Goal: Information Seeking & Learning: Compare options

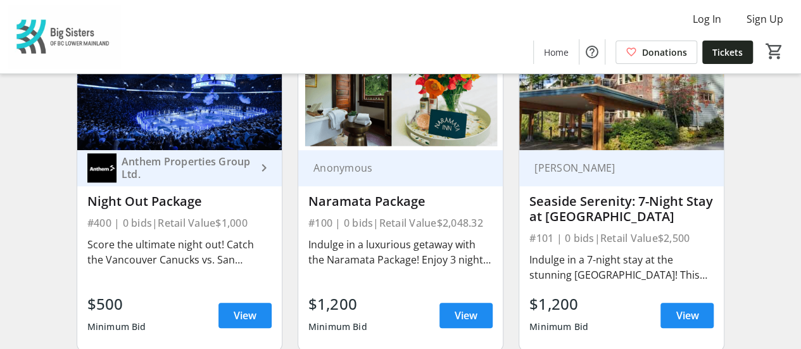
scroll to position [507, 0]
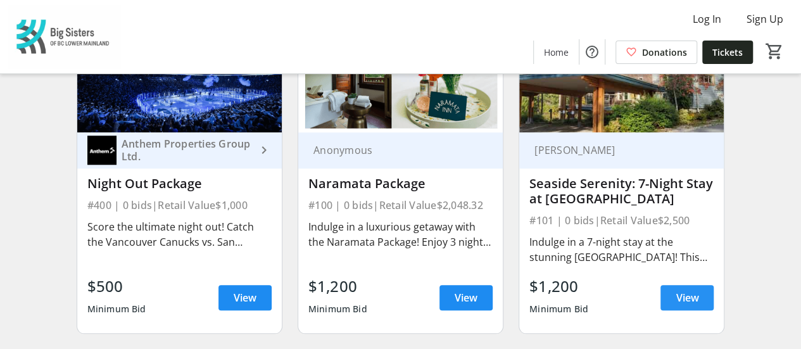
click at [676, 305] on span "View" at bounding box center [687, 297] width 23 height 15
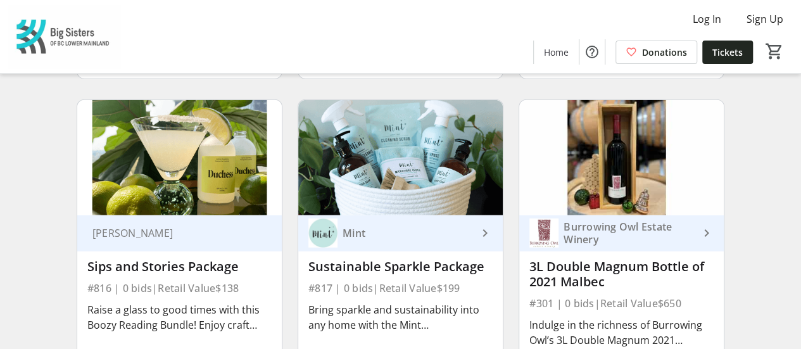
scroll to position [1836, 0]
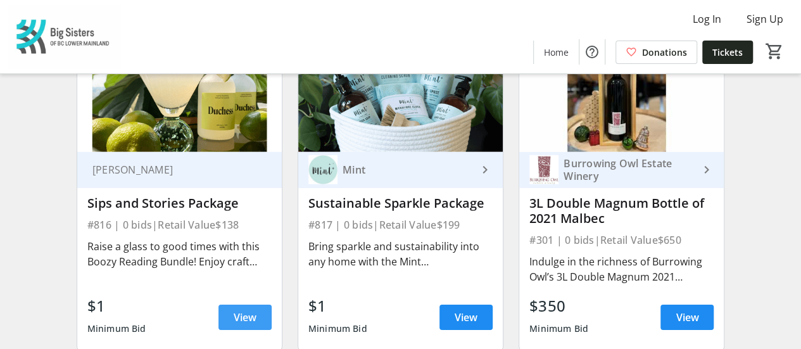
click at [245, 325] on span "View" at bounding box center [245, 317] width 23 height 15
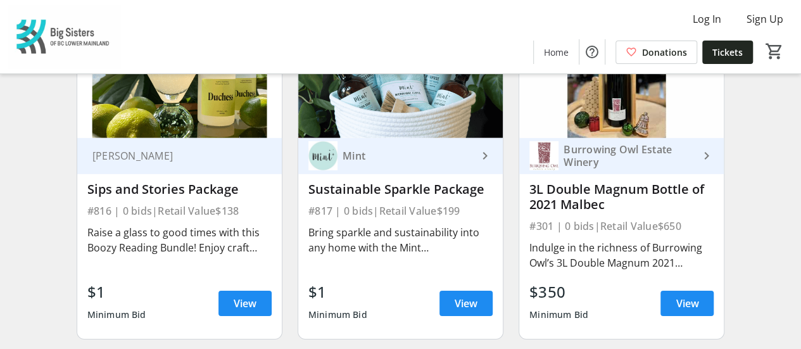
scroll to position [1886, 0]
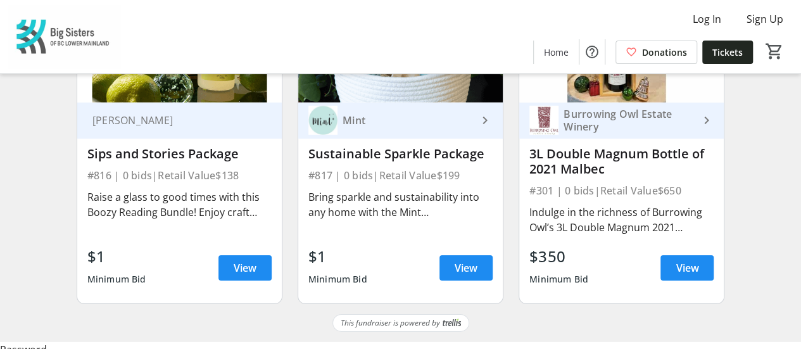
click at [494, 284] on div "Mint keyboard_arrow_right Sustainable Sparkle Package #817 | 0 bids | Retail Va…" at bounding box center [400, 203] width 205 height 201
click at [471, 275] on span "View" at bounding box center [466, 267] width 23 height 15
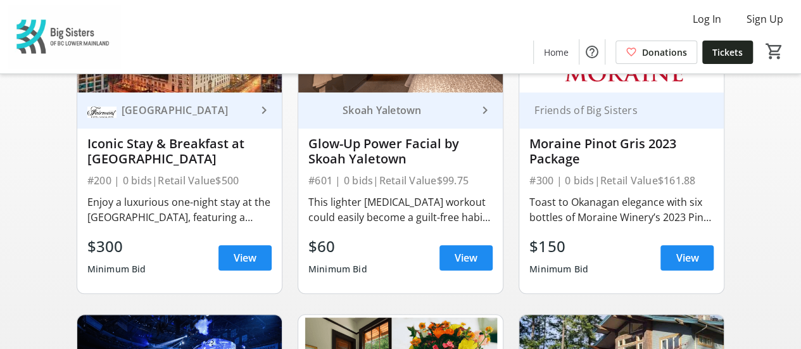
scroll to position [49, 0]
